Goal: Task Accomplishment & Management: Manage account settings

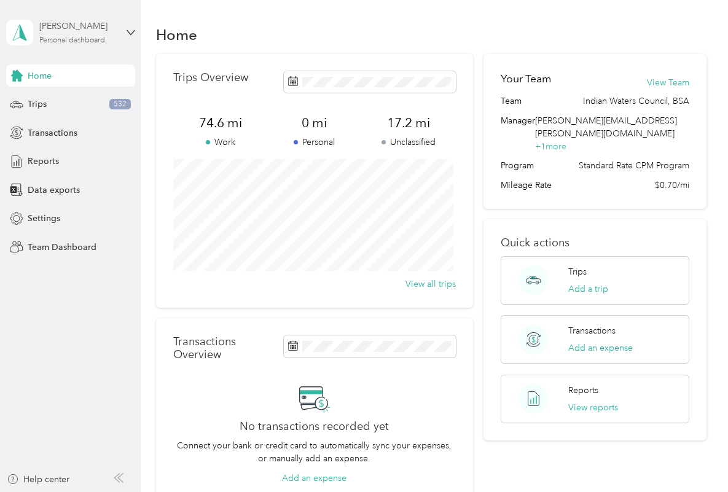
click at [74, 37] on div "Personal dashboard" at bounding box center [72, 40] width 66 height 7
click at [59, 102] on div "Team dashboard" at bounding box center [205, 101] width 380 height 22
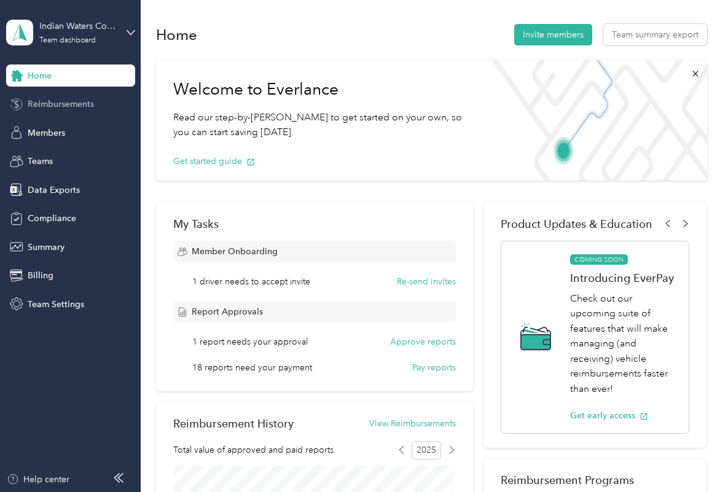
click at [93, 103] on span "Reimbursements" at bounding box center [61, 104] width 66 height 13
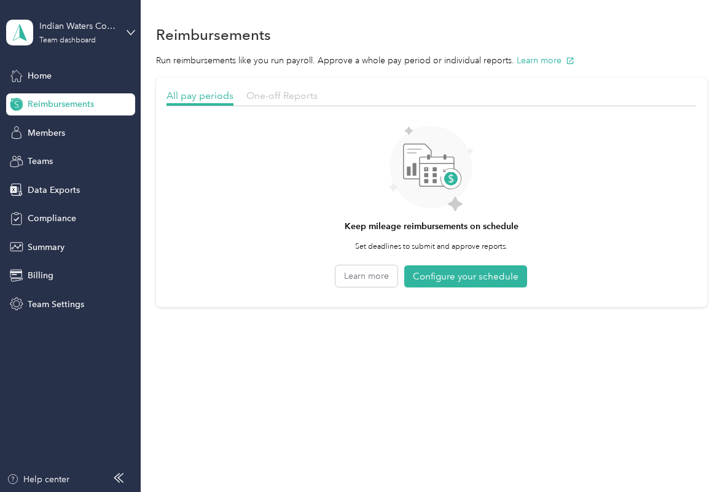
click at [275, 93] on span "One-off Reports" at bounding box center [281, 96] width 71 height 12
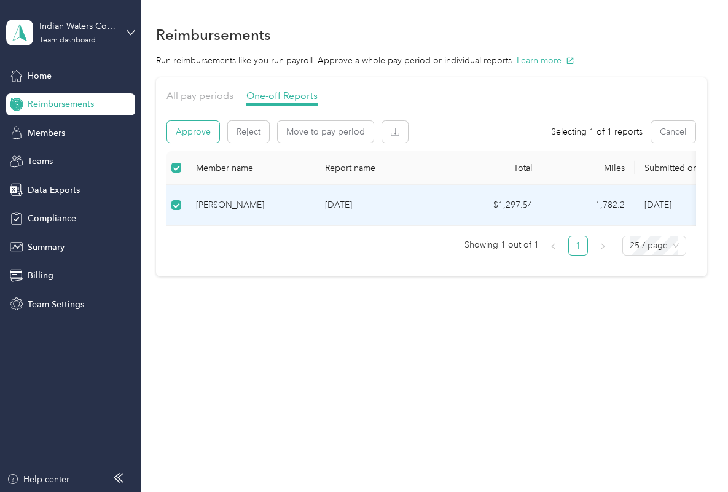
click at [203, 135] on button "Approve" at bounding box center [193, 132] width 52 height 22
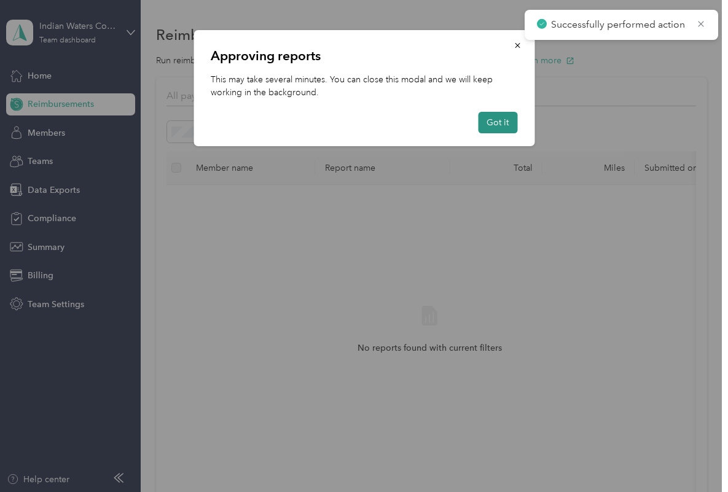
click at [506, 127] on button "Got it" at bounding box center [497, 123] width 39 height 22
